Goal: Information Seeking & Learning: Understand process/instructions

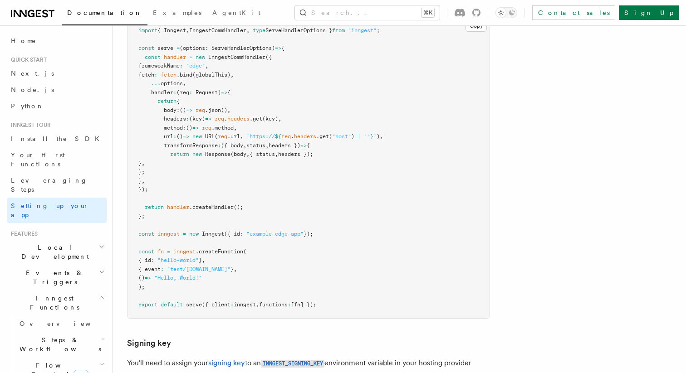
scroll to position [7408, 0]
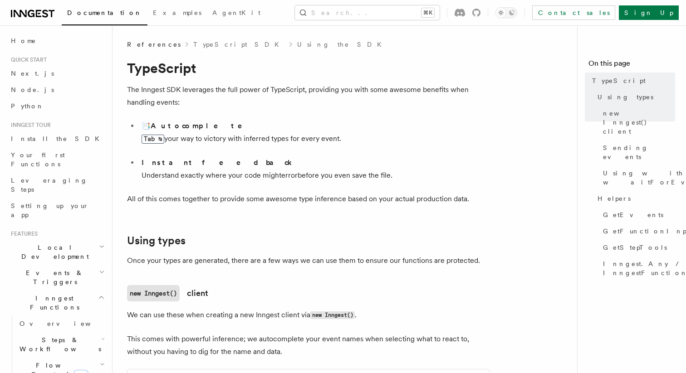
scroll to position [1957, 0]
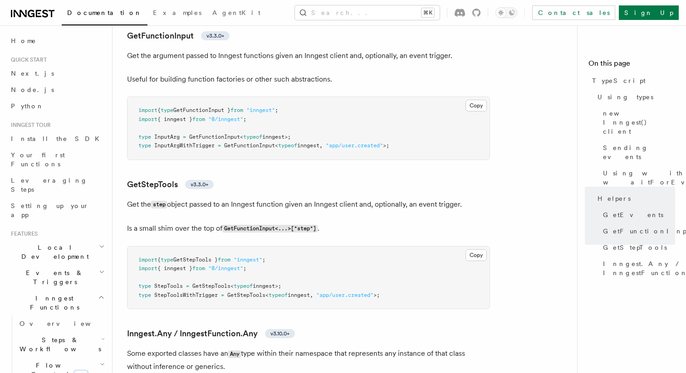
click at [344, 111] on pre "import { type GetFunctionInput } from "inngest" ; import { inngest } from "@/in…" at bounding box center [308, 128] width 362 height 63
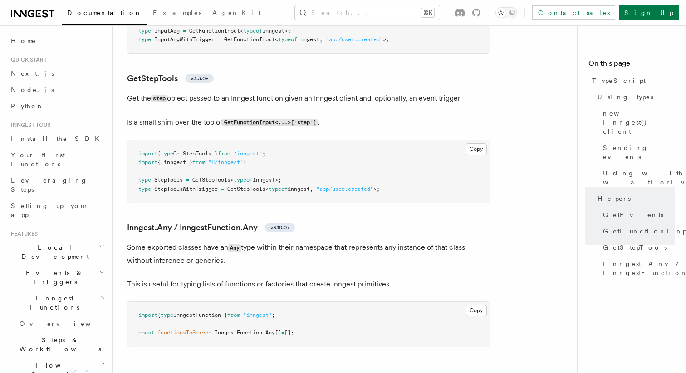
scroll to position [2068, 0]
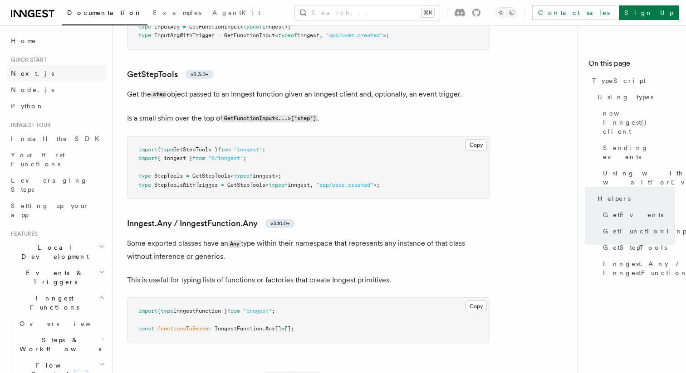
click at [41, 73] on link "Next.js" at bounding box center [56, 73] width 99 height 16
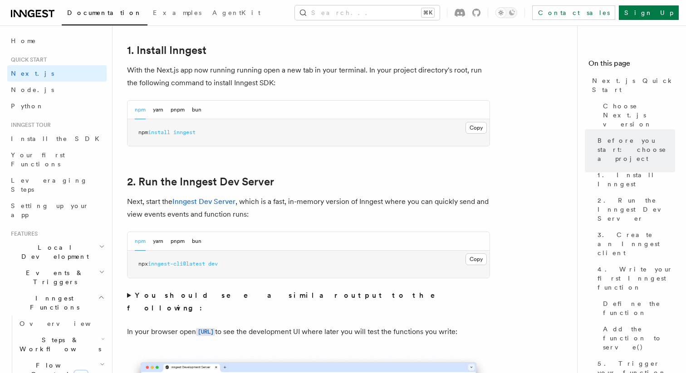
scroll to position [487, 0]
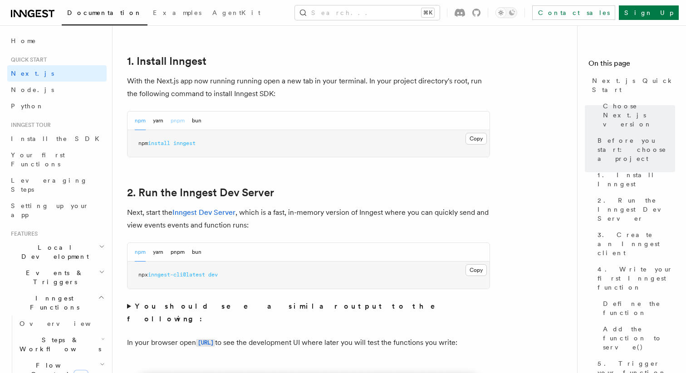
click at [181, 122] on button "pnpm" at bounding box center [178, 121] width 14 height 19
click at [178, 144] on span "inngest" at bounding box center [175, 143] width 22 height 6
copy article "pnpm add inngest"
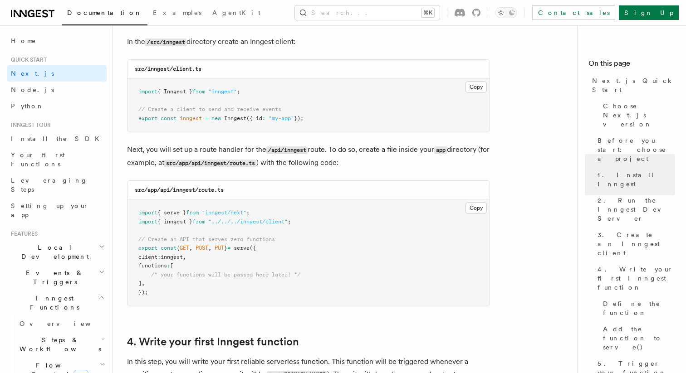
scroll to position [1182, 0]
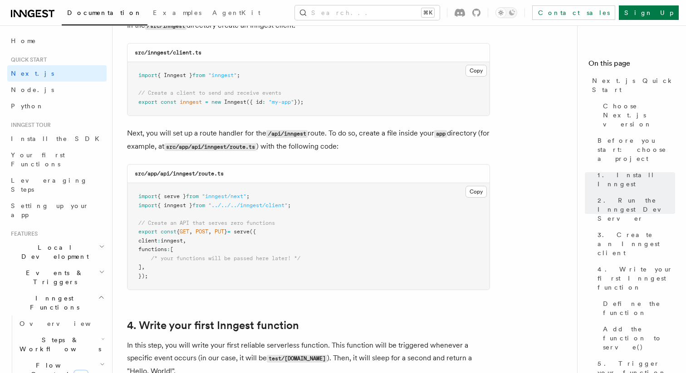
click at [234, 198] on span ""inngest/next"" at bounding box center [224, 196] width 44 height 6
copy code "import { serve } from "inngest/next" ;"
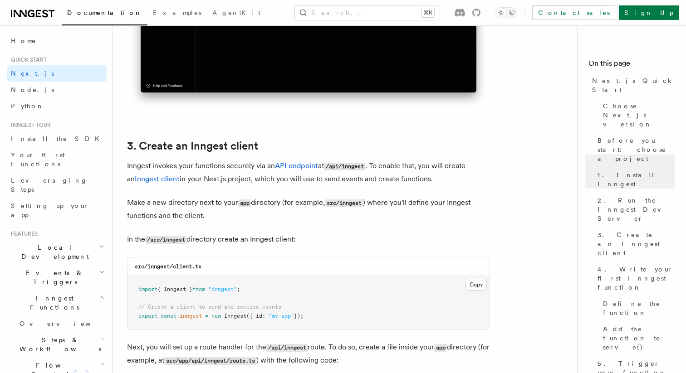
scroll to position [962, 0]
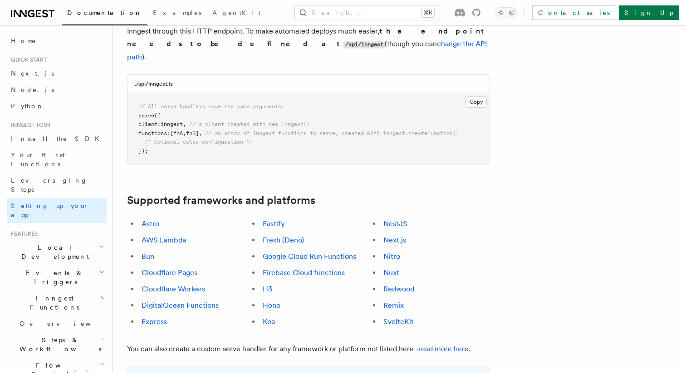
scroll to position [409, 0]
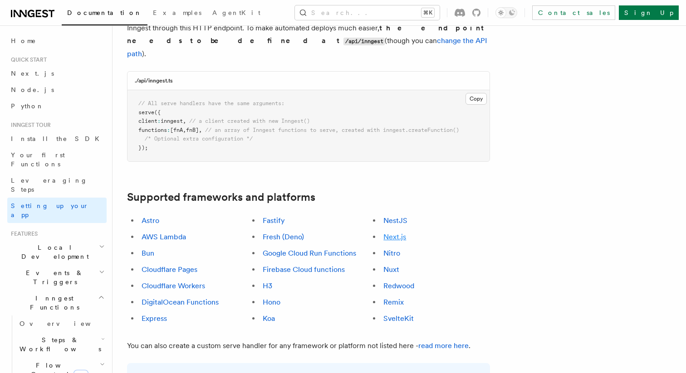
click at [393, 233] on link "Next.js" at bounding box center [394, 237] width 23 height 9
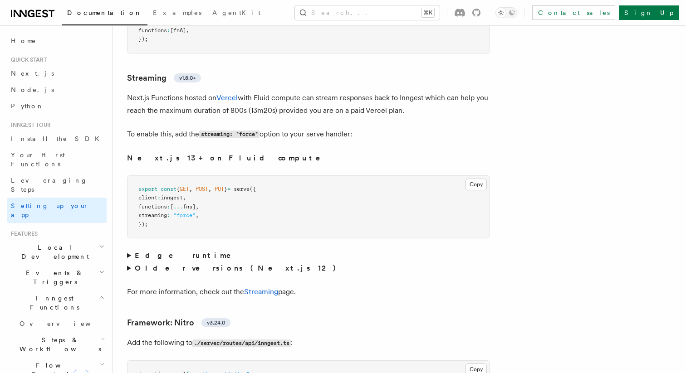
scroll to position [5756, 0]
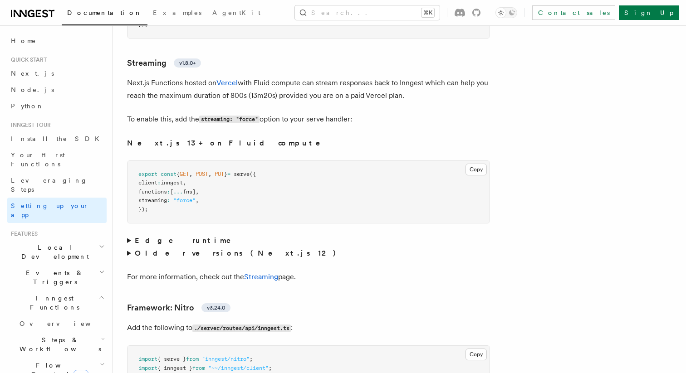
click at [170, 236] on strong "Edge runtime" at bounding box center [189, 240] width 109 height 9
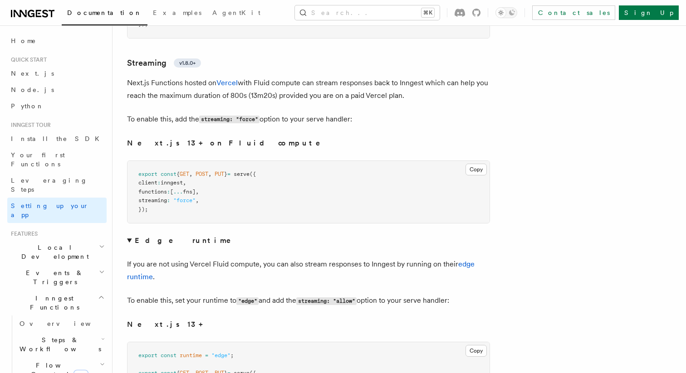
click at [167, 236] on strong "Edge runtime" at bounding box center [189, 240] width 109 height 9
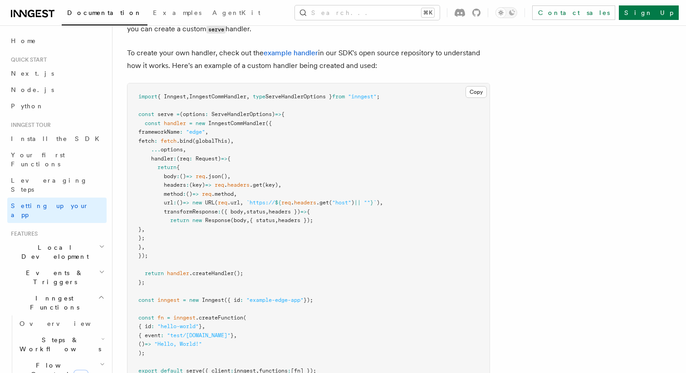
scroll to position [7406, 0]
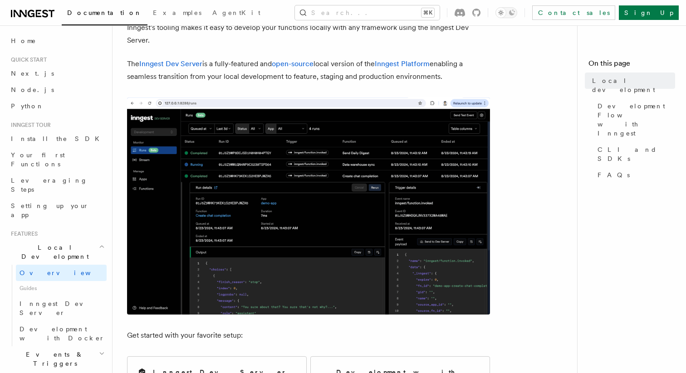
scroll to position [61, 0]
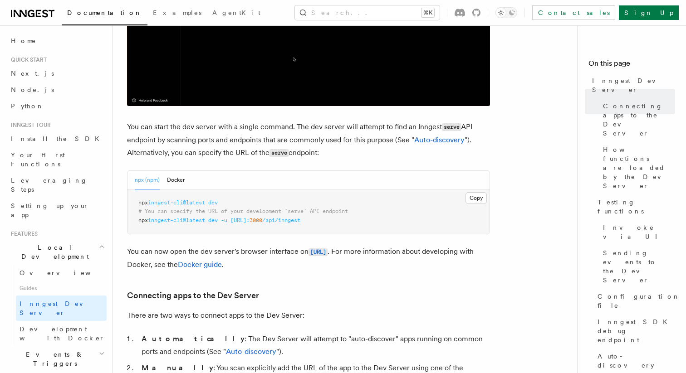
scroll to position [537, 0]
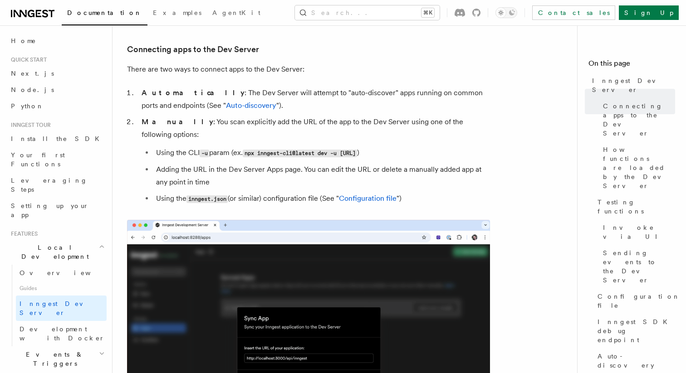
drag, startPoint x: 249, startPoint y: 142, endPoint x: 455, endPoint y: 145, distance: 205.5
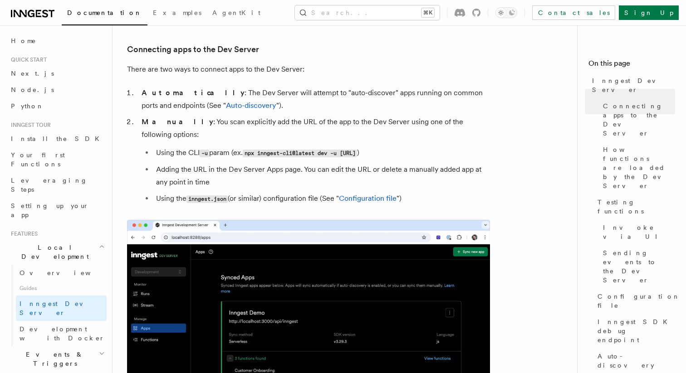
click at [357, 150] on code "npx inngest-cli@latest dev -u http://localhost:3000/api/inngest" at bounding box center [300, 154] width 114 height 8
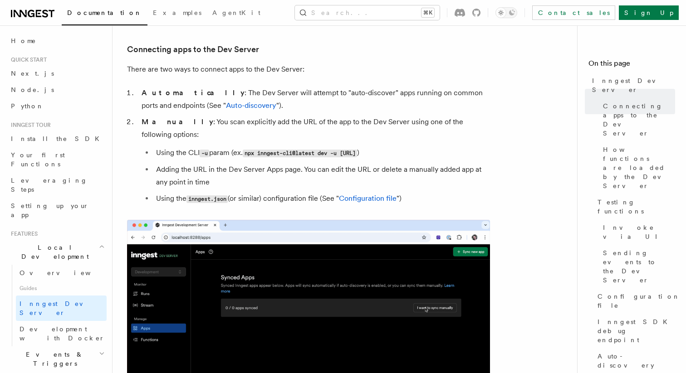
copy code "npx inngest-cli@latest dev -u http://localhost:3000/api/inngest"
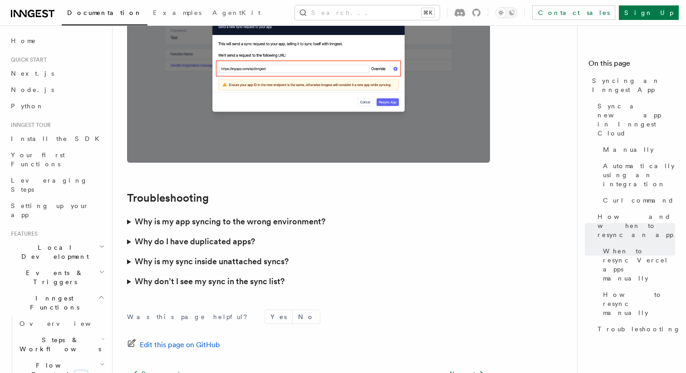
scroll to position [2639, 0]
